Goal: Book appointment/travel/reservation

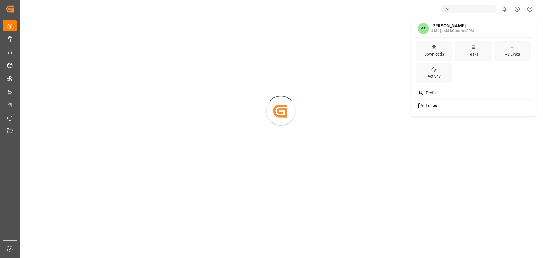
click at [532, 8] on html "Created by potrace 1.15, written by Peter Selinger 2001-2017 Created by potrace…" at bounding box center [271, 129] width 543 height 258
click at [514, 179] on html "Created by potrace 1.15, written by Peter Selinger 2001-2017 Created by potrace…" at bounding box center [271, 129] width 543 height 258
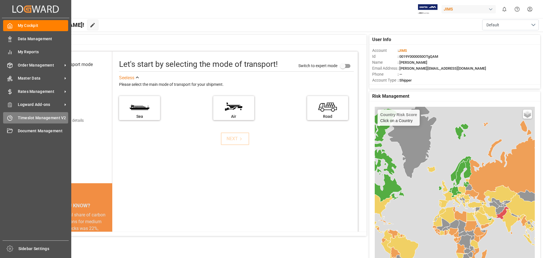
click at [35, 119] on span "Timeslot Management V2" at bounding box center [43, 118] width 51 height 6
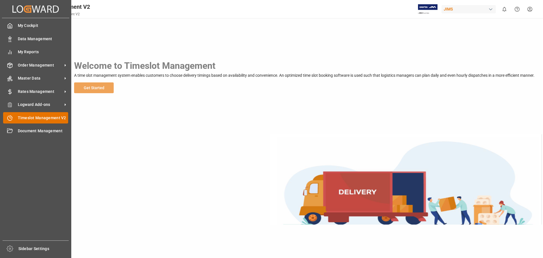
click at [51, 116] on span "Timeslot Management V2" at bounding box center [43, 118] width 51 height 6
click at [32, 117] on span "Timeslot Management V2" at bounding box center [43, 118] width 51 height 6
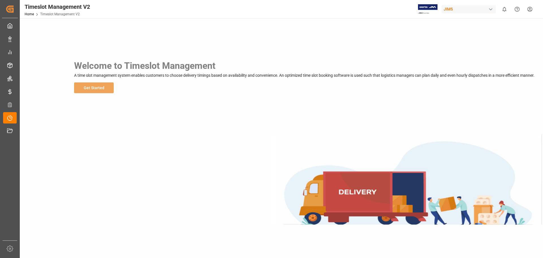
click at [145, 119] on div "Welcome to Timeslot Management A time slot management system enables customers …" at bounding box center [281, 76] width 522 height 116
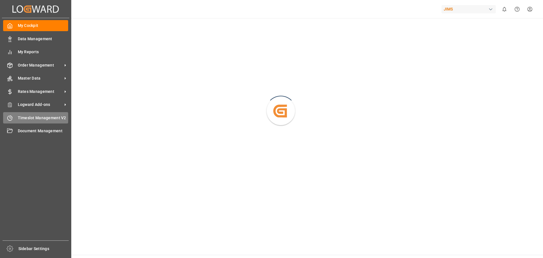
click at [31, 114] on div "Timeslot Management V2 Timeslot Management V2" at bounding box center [35, 117] width 65 height 11
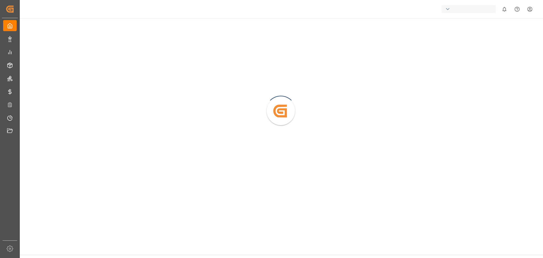
click at [534, 10] on html "Created by potrace 1.15, written by [PERSON_NAME] [DATE]-[DATE] Created by potr…" at bounding box center [271, 129] width 543 height 258
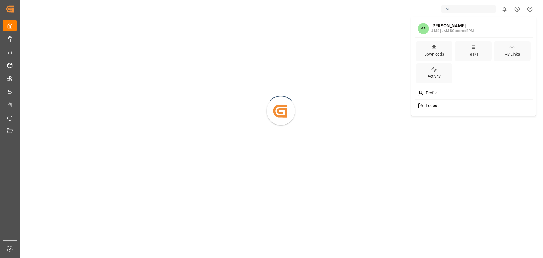
click at [440, 106] on div "Logout" at bounding box center [474, 105] width 116 height 10
click at [531, 11] on html "Created by potrace 1.15, written by [PERSON_NAME] [DATE]-[DATE] Created by potr…" at bounding box center [271, 129] width 543 height 258
click at [504, 138] on html "Created by potrace 1.15, written by Peter Selinger 2001-2017 Created by potrace…" at bounding box center [271, 129] width 543 height 258
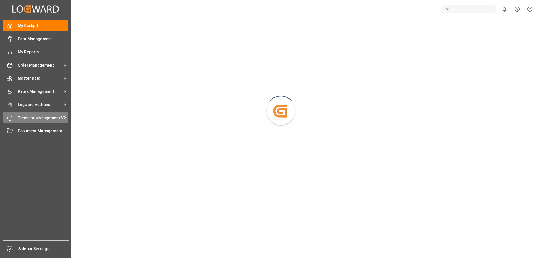
click at [31, 118] on span "Timeslot Management V2" at bounding box center [43, 118] width 51 height 6
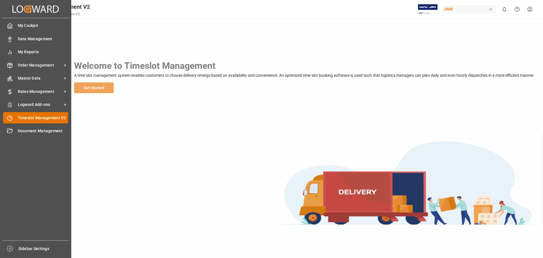
click at [44, 117] on span "Timeslot Management V2" at bounding box center [43, 118] width 51 height 6
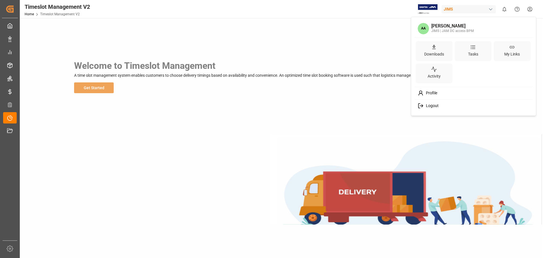
click at [528, 10] on html "Created by potrace 1.15, written by Peter Selinger 2001-2017 Created by potrace…" at bounding box center [271, 129] width 543 height 258
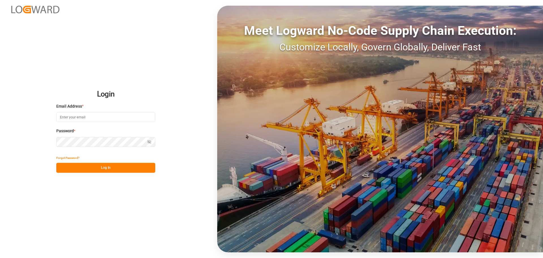
type input "albert@bulletprooflogistics.com"
click at [106, 168] on button "Log In" at bounding box center [105, 168] width 99 height 10
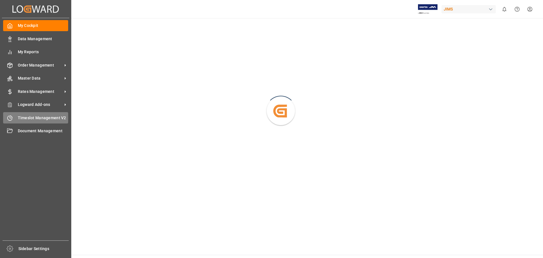
click at [39, 117] on span "Timeslot Management V2" at bounding box center [43, 118] width 51 height 6
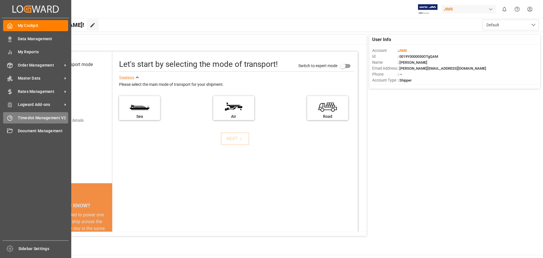
click at [20, 114] on div "Timeslot Management V2 Timeslot Management V2" at bounding box center [35, 117] width 65 height 11
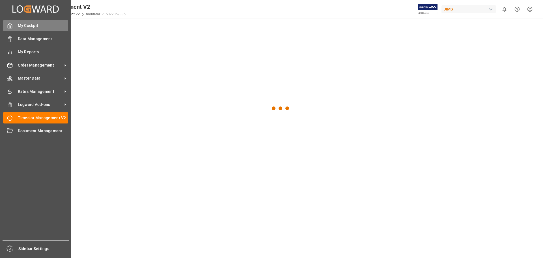
click at [13, 24] on div "My Cockpit My Cockpit" at bounding box center [35, 25] width 65 height 11
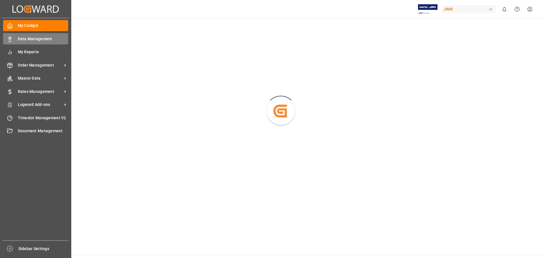
click at [41, 36] on span "Data Management" at bounding box center [43, 39] width 51 height 6
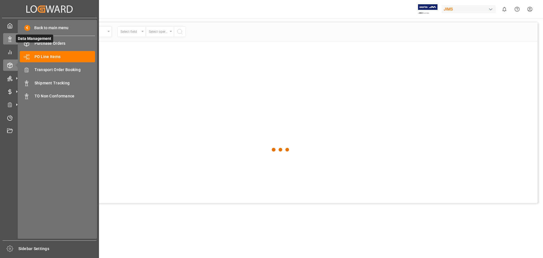
click at [10, 40] on icon at bounding box center [10, 39] width 6 height 6
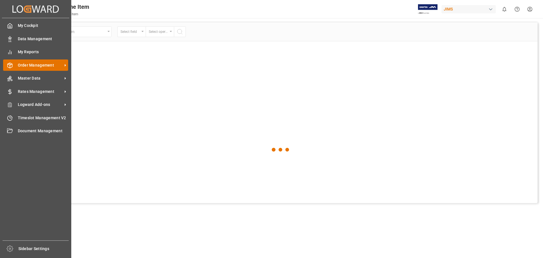
click at [45, 65] on span "Order Management" at bounding box center [40, 65] width 45 height 6
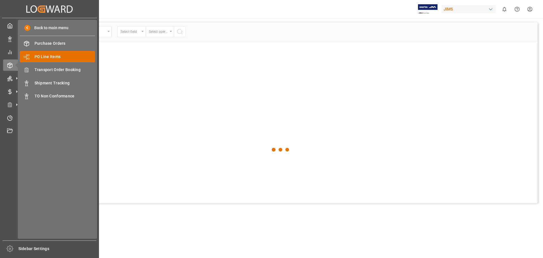
click at [75, 58] on span "PO Line Items" at bounding box center [65, 57] width 61 height 6
click at [70, 69] on span "Transport Order Booking" at bounding box center [65, 70] width 61 height 6
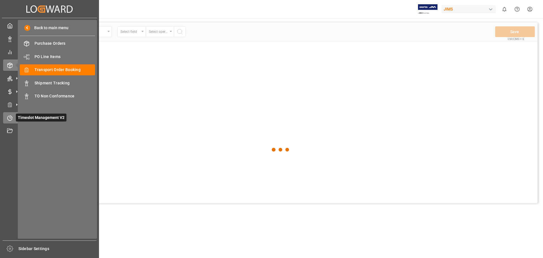
click at [7, 117] on div at bounding box center [8, 118] width 10 height 6
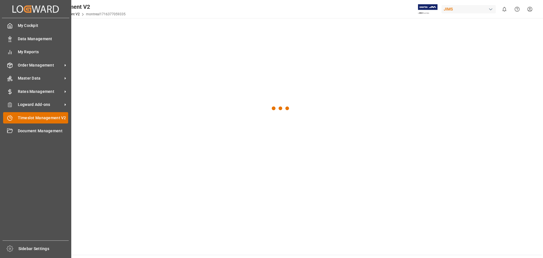
click at [33, 117] on span "Timeslot Management V2" at bounding box center [43, 118] width 51 height 6
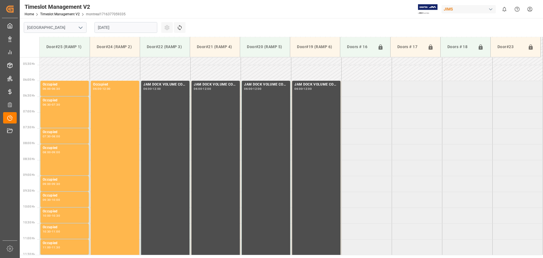
scroll to position [187, 0]
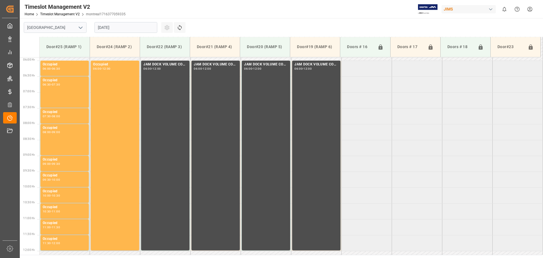
click at [84, 27] on button "open menu" at bounding box center [80, 27] width 8 height 9
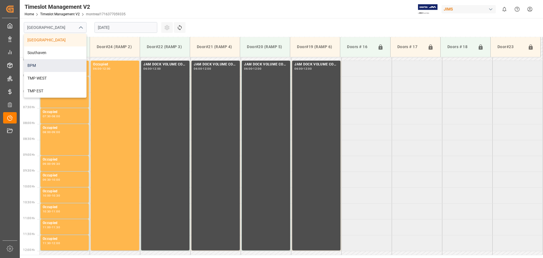
click at [65, 64] on div "BPM" at bounding box center [55, 65] width 62 height 13
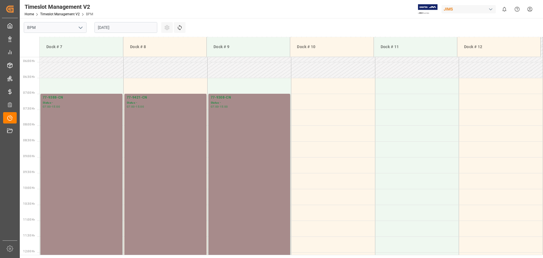
scroll to position [186, 0]
click at [139, 26] on input "[DATE]" at bounding box center [125, 27] width 63 height 11
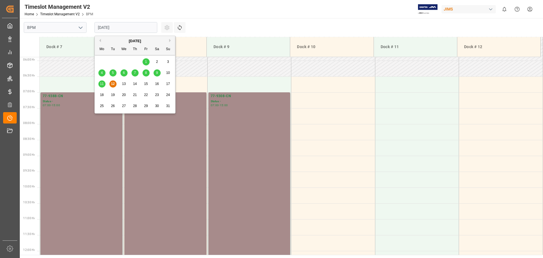
click at [113, 74] on span "5" at bounding box center [113, 73] width 2 height 4
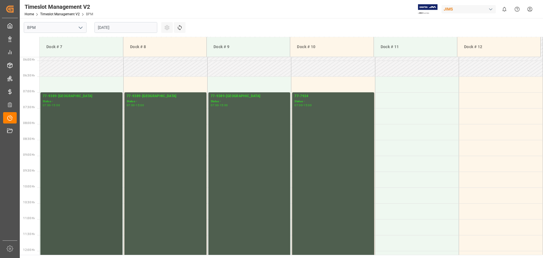
click at [105, 160] on div "77-9389-CN Status - 07:00 - 15:00" at bounding box center [82, 218] width 78 height 251
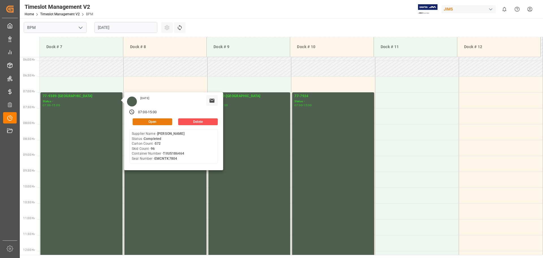
click at [154, 123] on button "Open" at bounding box center [153, 121] width 40 height 7
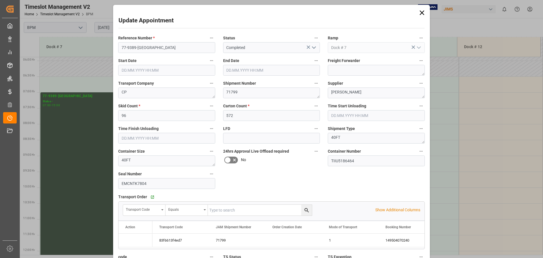
type input "[DATE] 07:00"
type input "[DATE] 15:00"
type input "[DATE] 07:30"
type input "[DATE] 11:00"
type input "[DATE] 12:21"
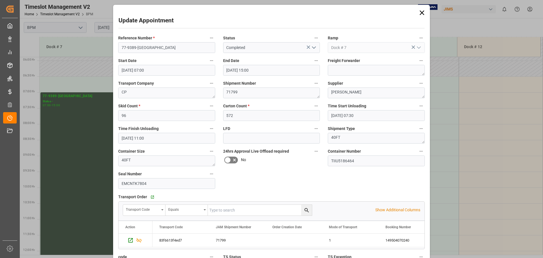
click at [94, 141] on div "Update Appointment Reference Number * 77-9389-CN Status Completed Ramp Dock # 7…" at bounding box center [271, 129] width 543 height 258
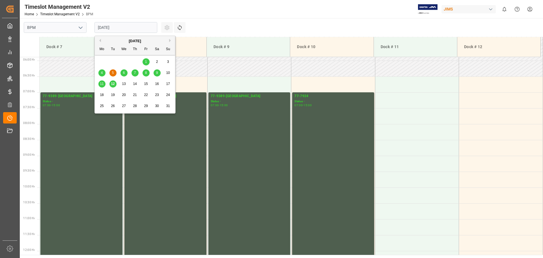
click at [135, 30] on input "[DATE]" at bounding box center [125, 27] width 63 height 11
click at [125, 74] on div "6" at bounding box center [124, 73] width 7 height 7
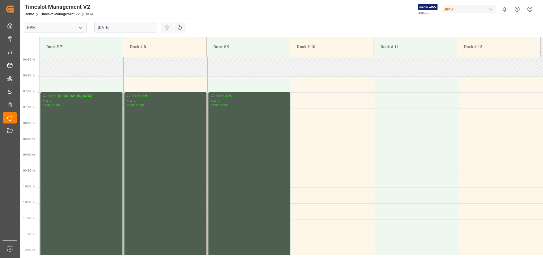
click at [140, 28] on input "[DATE]" at bounding box center [125, 27] width 63 height 11
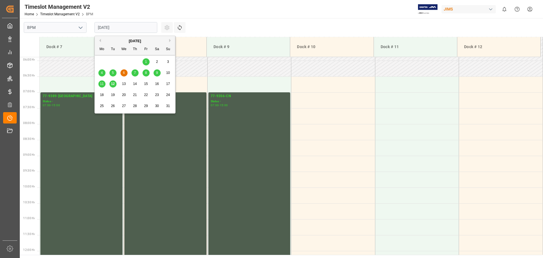
click at [137, 73] on div "7" at bounding box center [135, 73] width 7 height 7
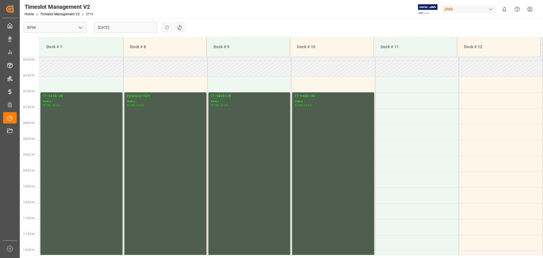
click at [139, 29] on input "[DATE]" at bounding box center [125, 27] width 63 height 11
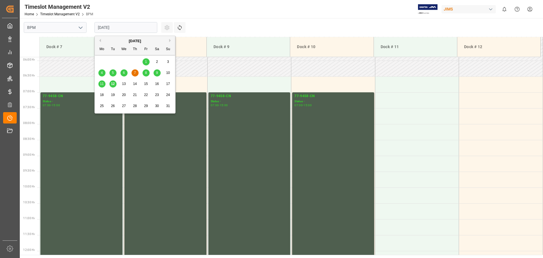
click at [146, 71] on span "8" at bounding box center [146, 73] width 2 height 4
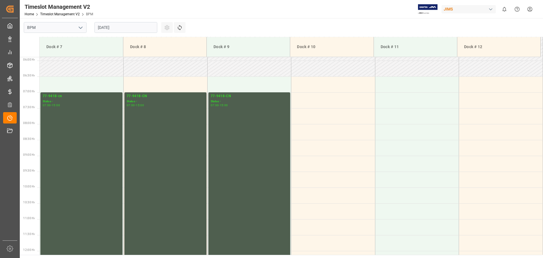
click at [134, 25] on input "[DATE]" at bounding box center [125, 27] width 63 height 11
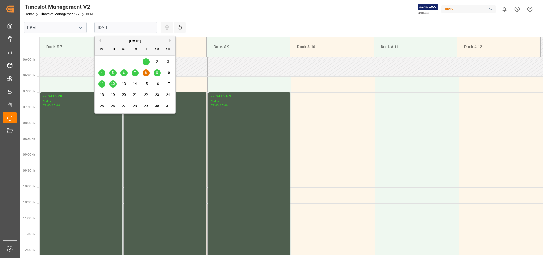
click at [157, 73] on span "9" at bounding box center [157, 73] width 2 height 4
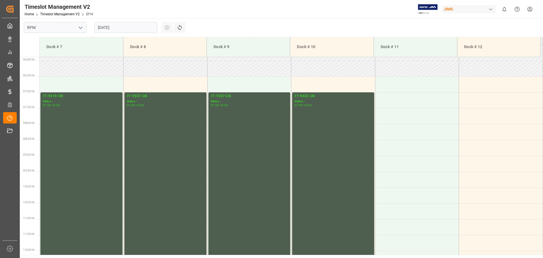
click at [122, 26] on input "[DATE]" at bounding box center [125, 27] width 63 height 11
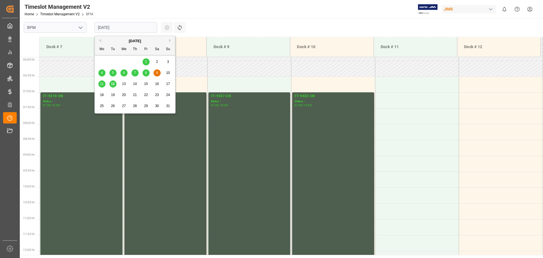
click at [101, 83] on span "11" at bounding box center [102, 84] width 4 height 4
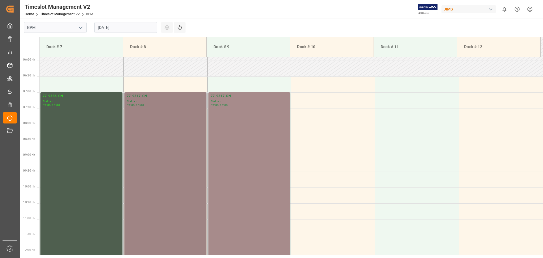
click at [169, 153] on div "77-9317-CN Status - 07:00 - 15:00" at bounding box center [166, 218] width 78 height 251
click at [172, 130] on div "77-9317-CN Status - 07:00 - 15:00" at bounding box center [166, 218] width 78 height 251
